Goal: Transaction & Acquisition: Purchase product/service

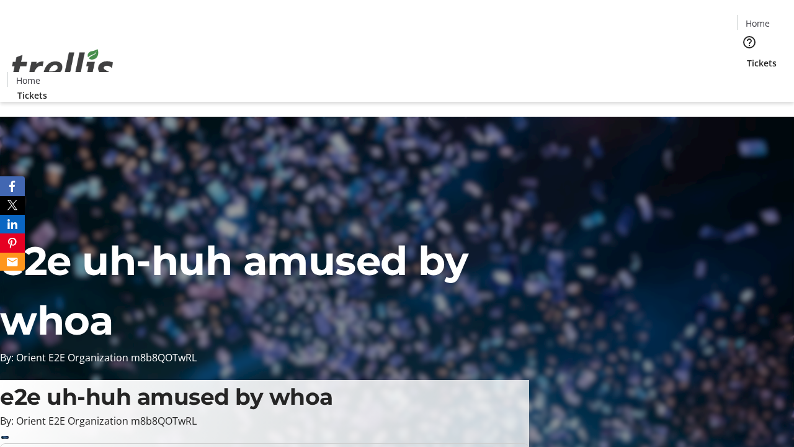
click at [747, 56] on span "Tickets" at bounding box center [762, 62] width 30 height 13
